Goal: Navigation & Orientation: Find specific page/section

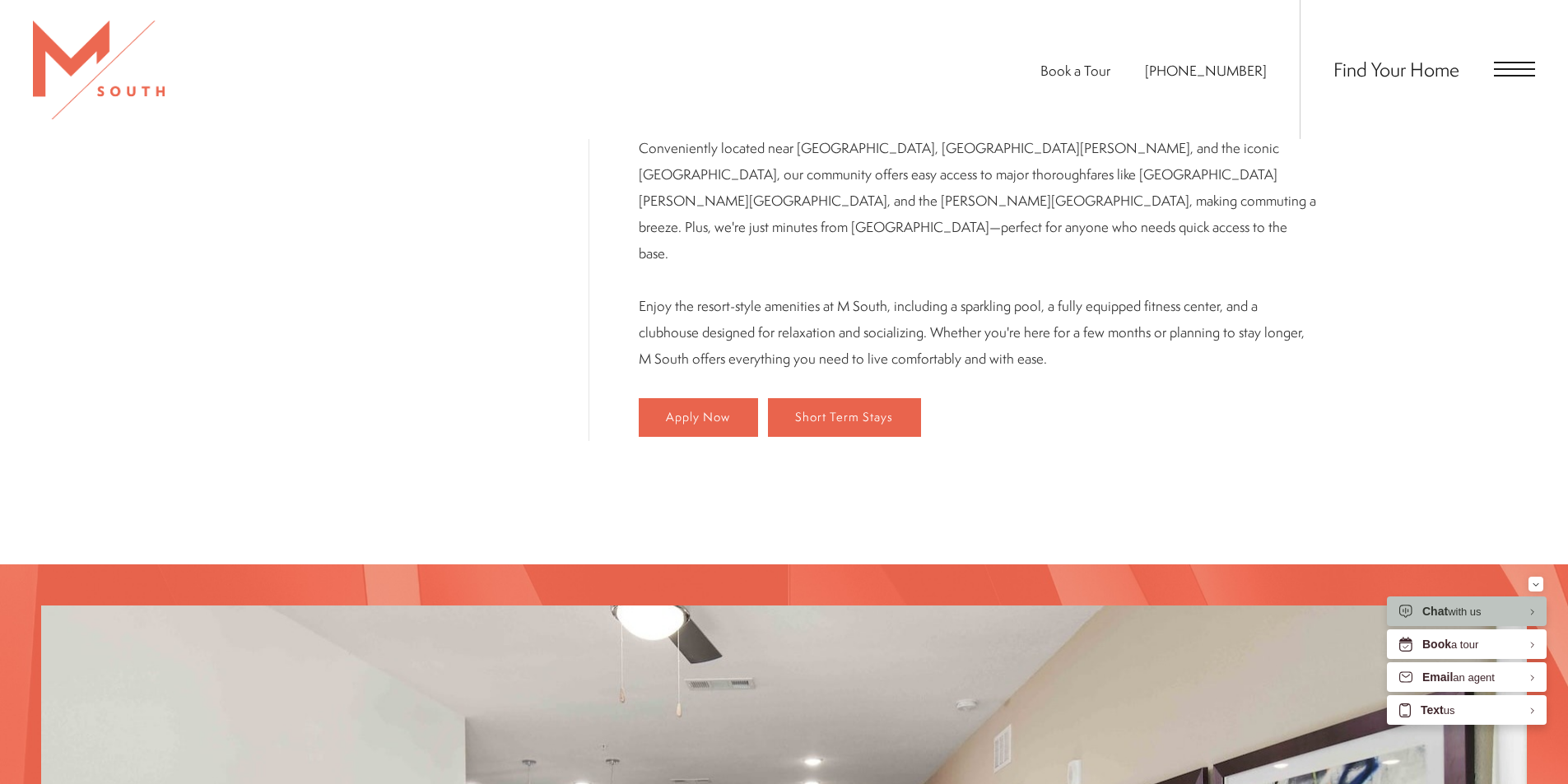
scroll to position [818, 0]
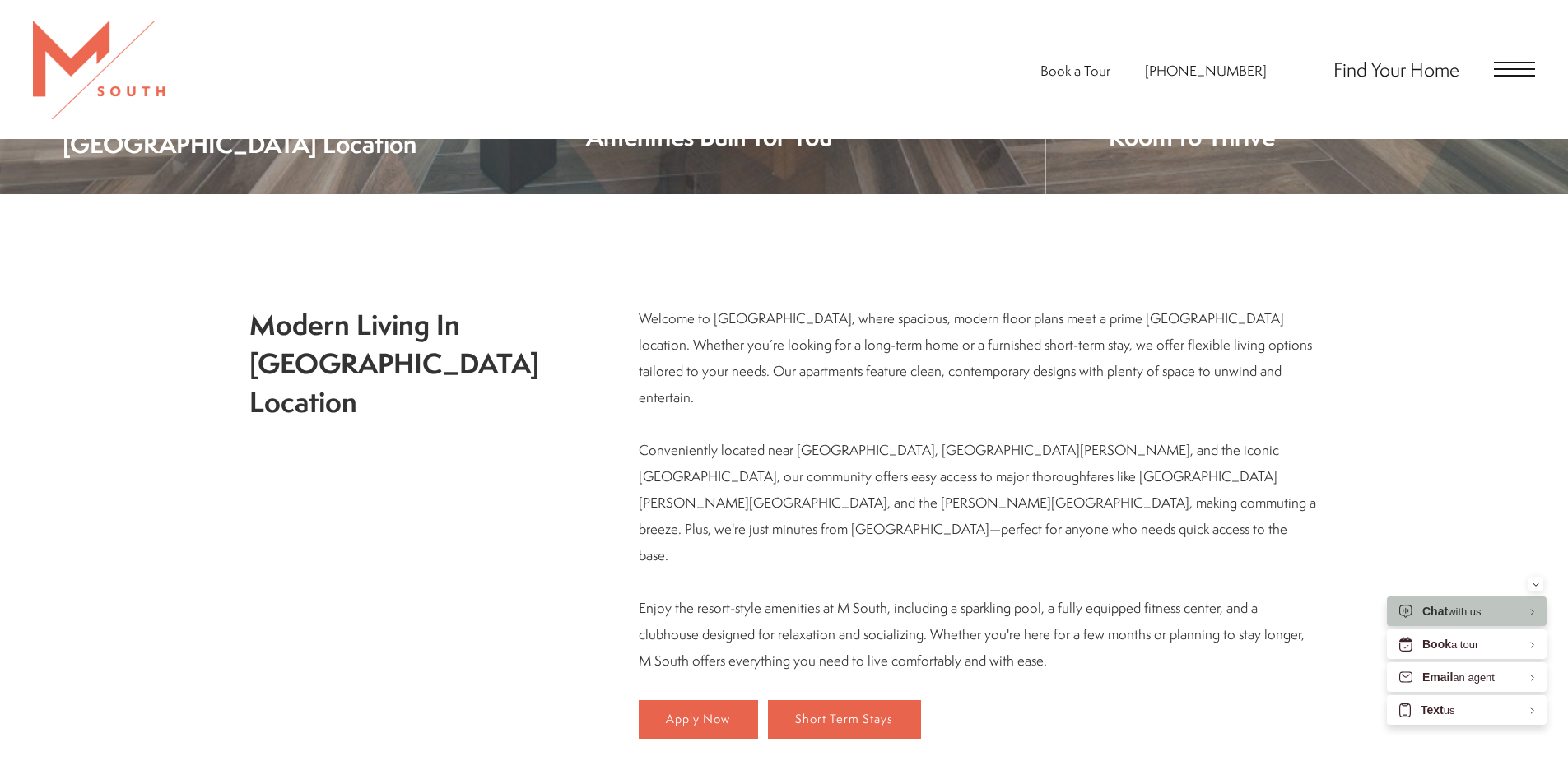
click at [1495, 71] on span "Open Menu" at bounding box center [1514, 69] width 41 height 15
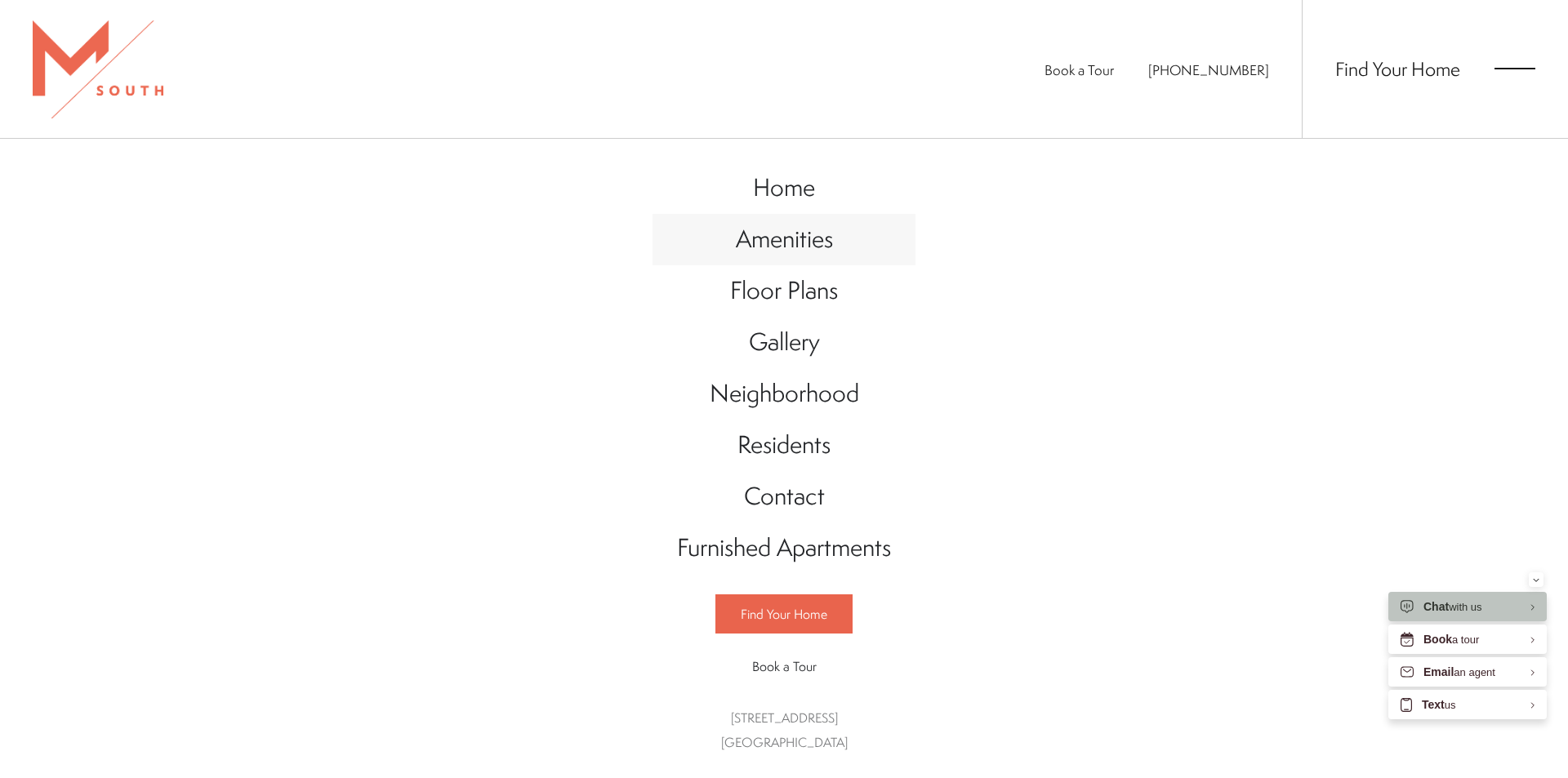
click at [798, 232] on span "Amenities" at bounding box center [784, 239] width 97 height 33
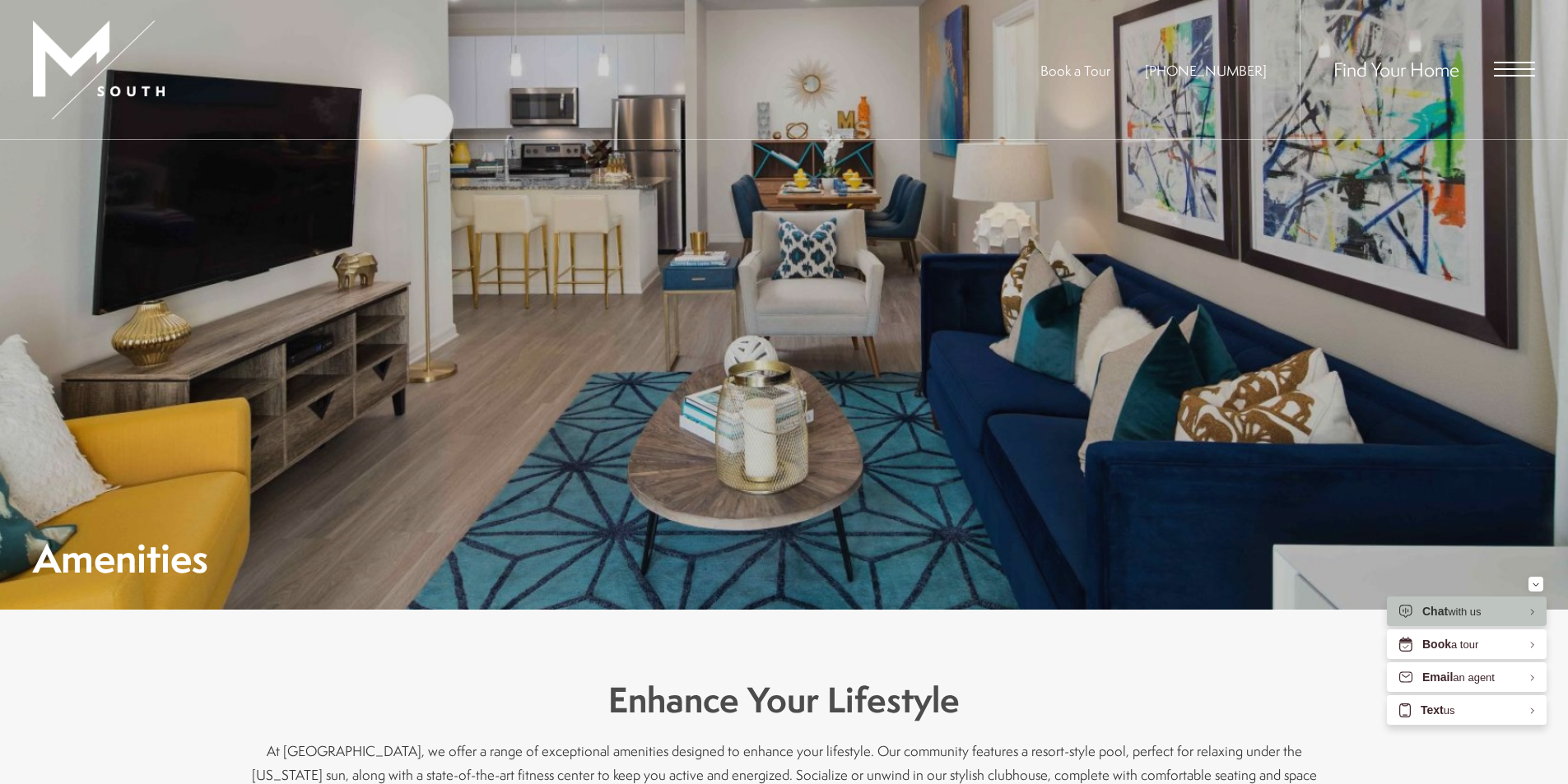
click at [1512, 66] on span "Open Menu" at bounding box center [1514, 69] width 41 height 15
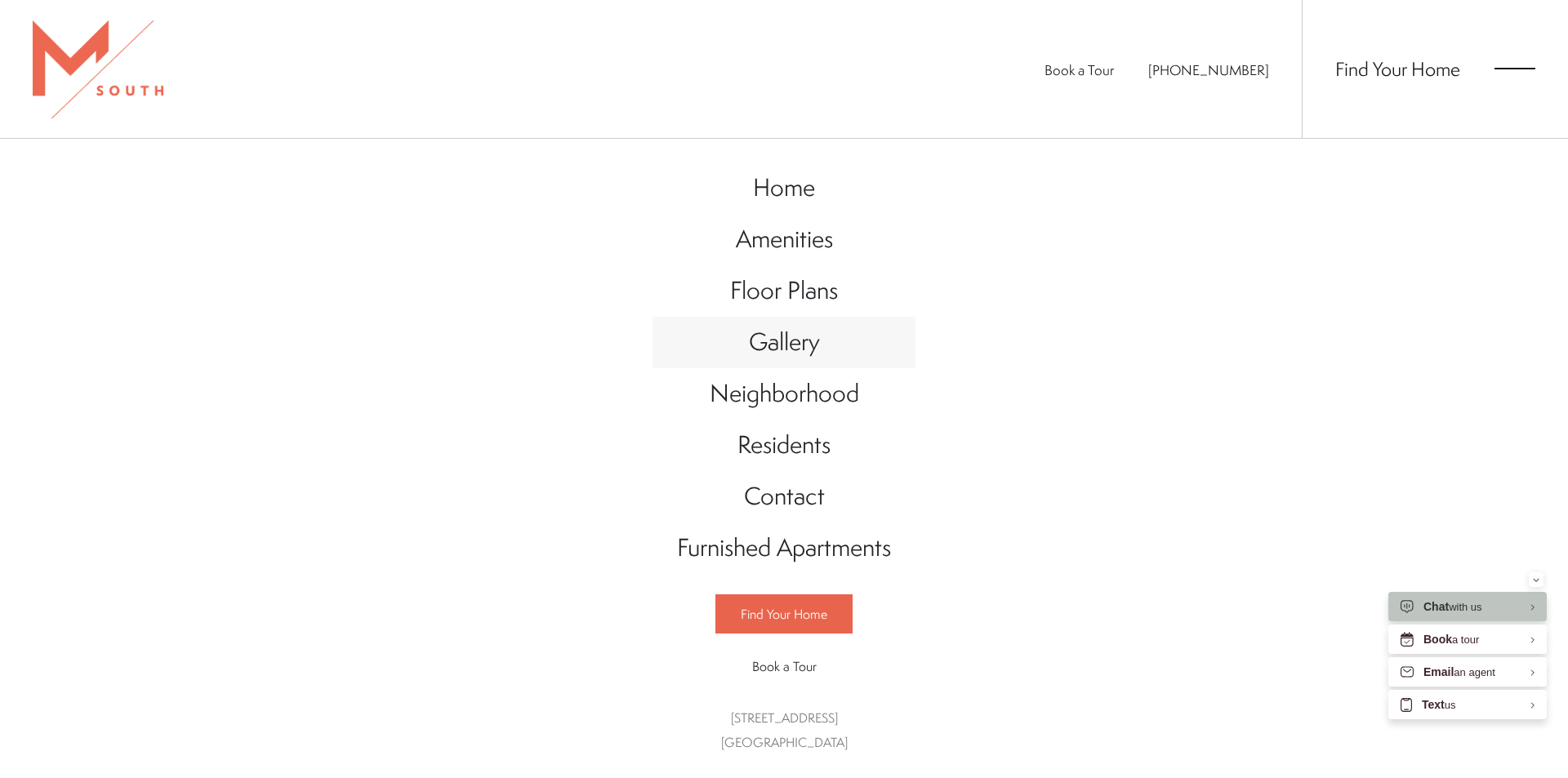
click at [784, 342] on span "Gallery" at bounding box center [784, 342] width 71 height 33
